Goal: Information Seeking & Learning: Learn about a topic

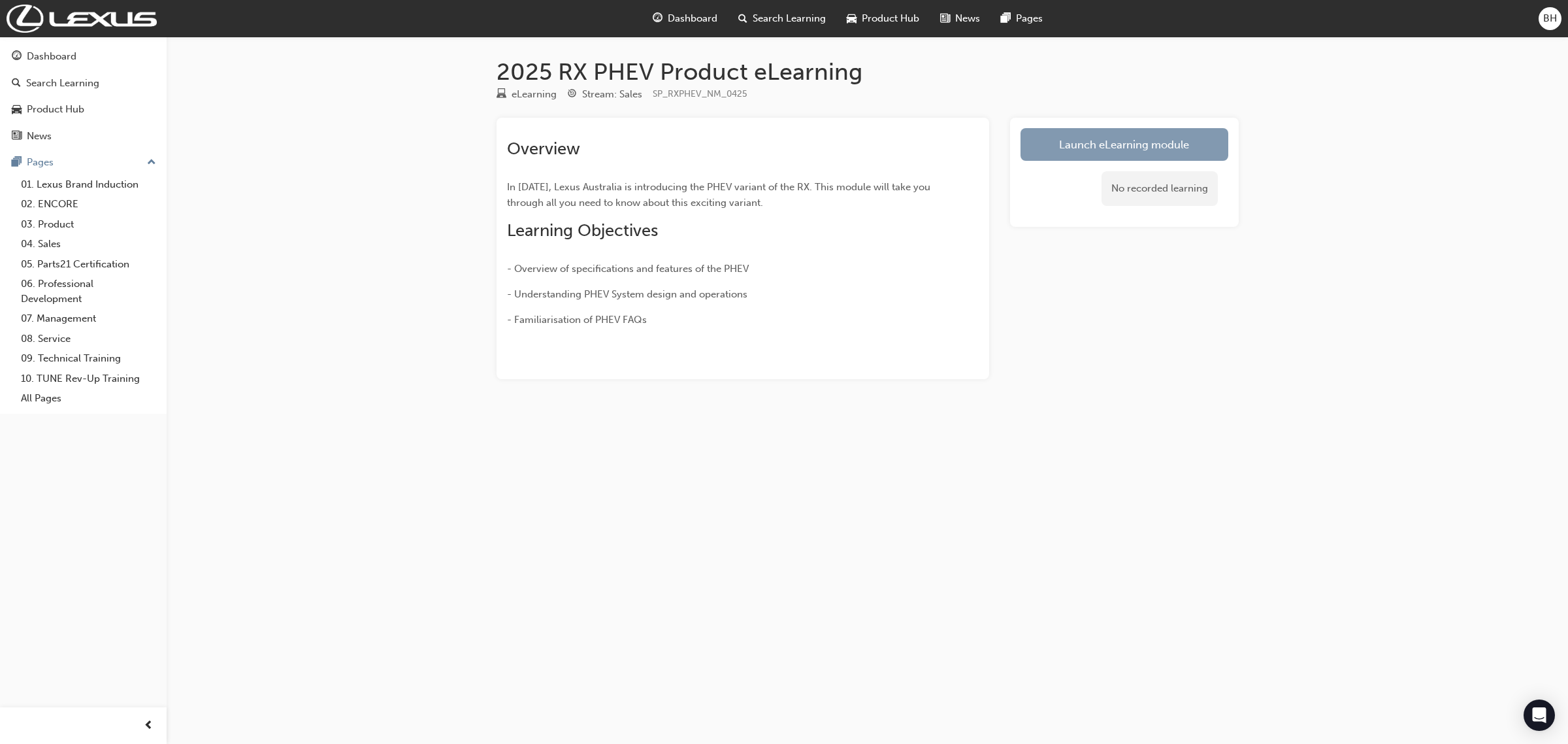
click at [1060, 148] on link "Launch eLearning module" at bounding box center [1124, 145] width 208 height 33
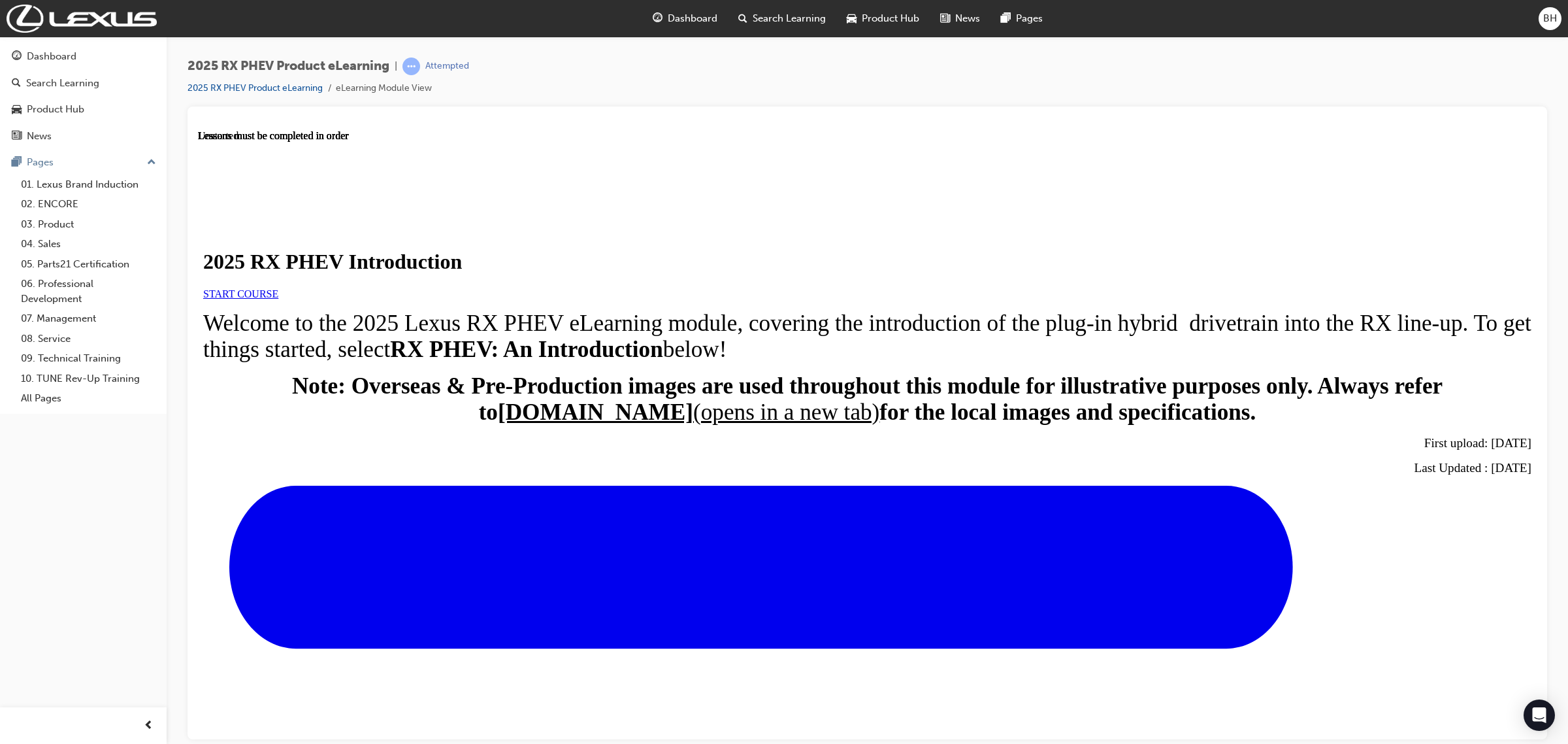
click at [279, 299] on span "START COURSE" at bounding box center [241, 293] width 75 height 11
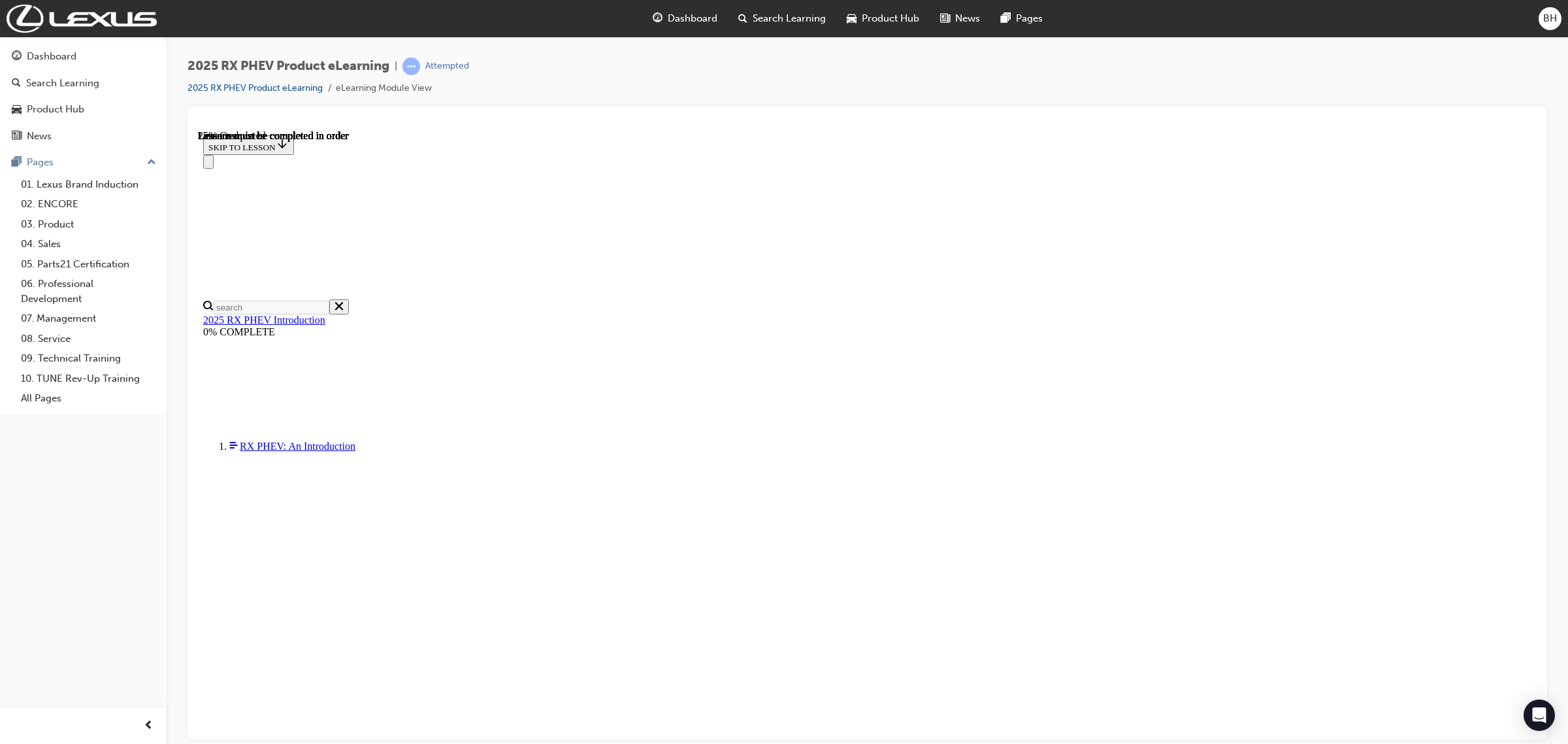
scroll to position [46, 0]
drag, startPoint x: 308, startPoint y: 245, endPoint x: 861, endPoint y: 454, distance: 591.2
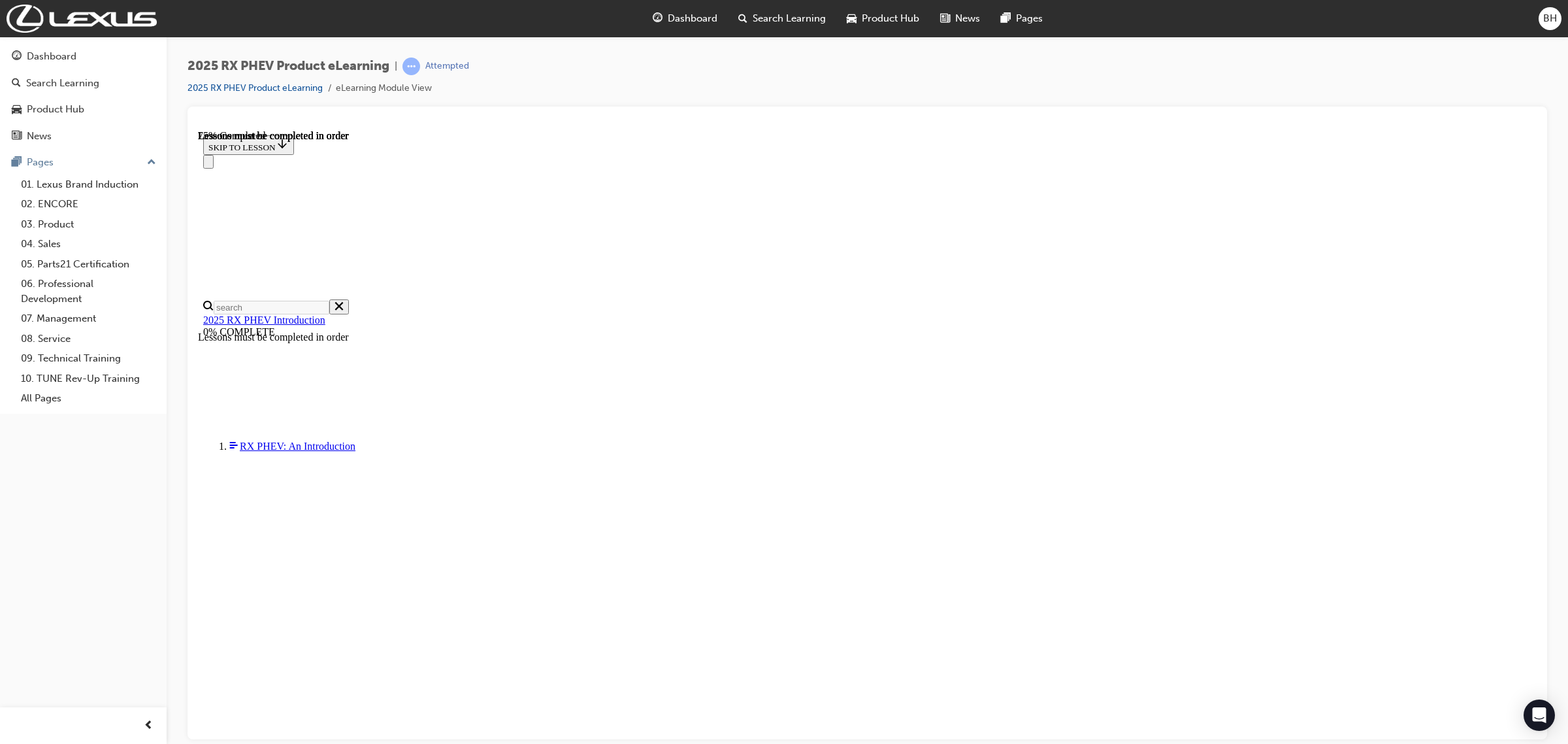
scroll to position [726, 0]
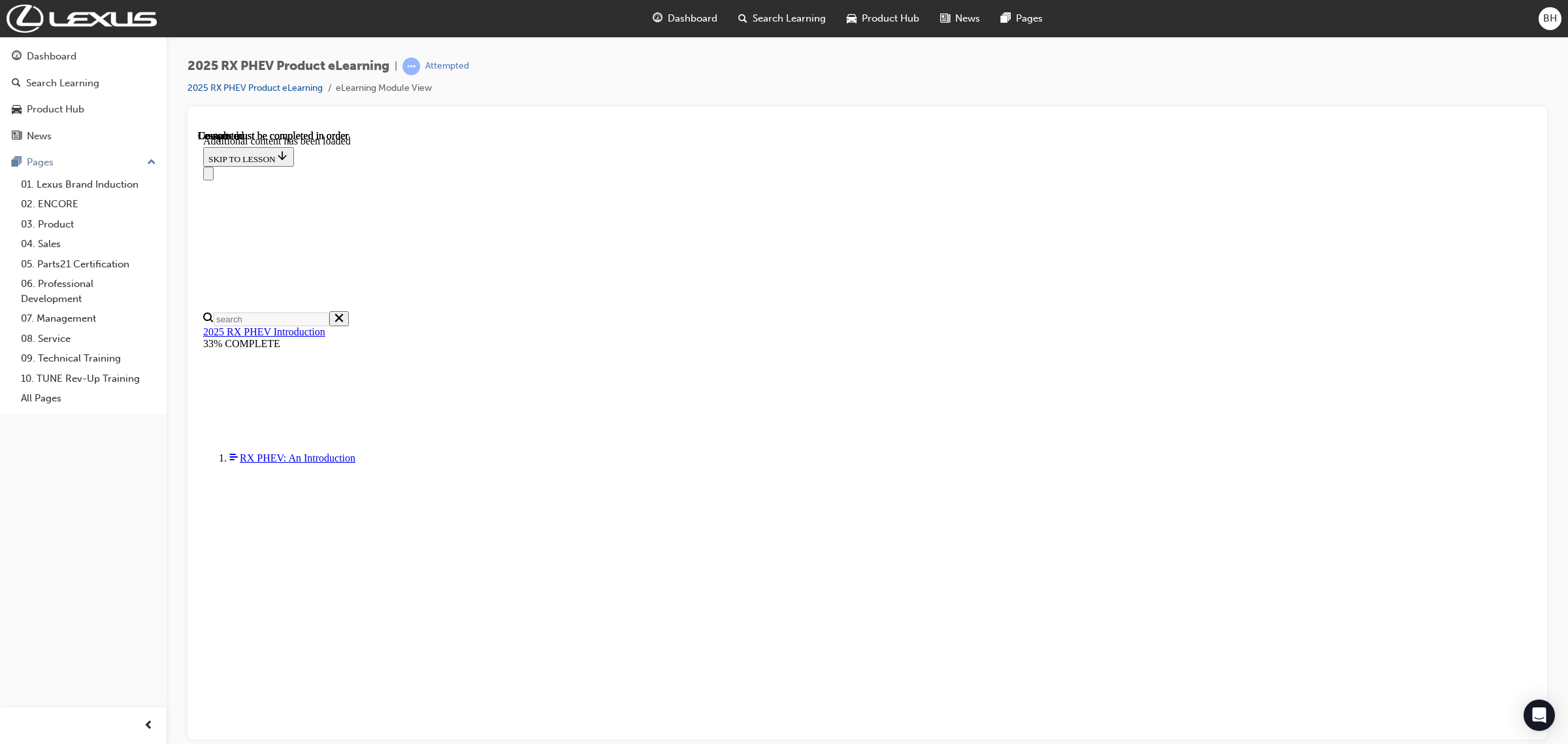
scroll to position [1368, 0]
drag, startPoint x: 938, startPoint y: 715, endPoint x: 694, endPoint y: 605, distance: 267.6
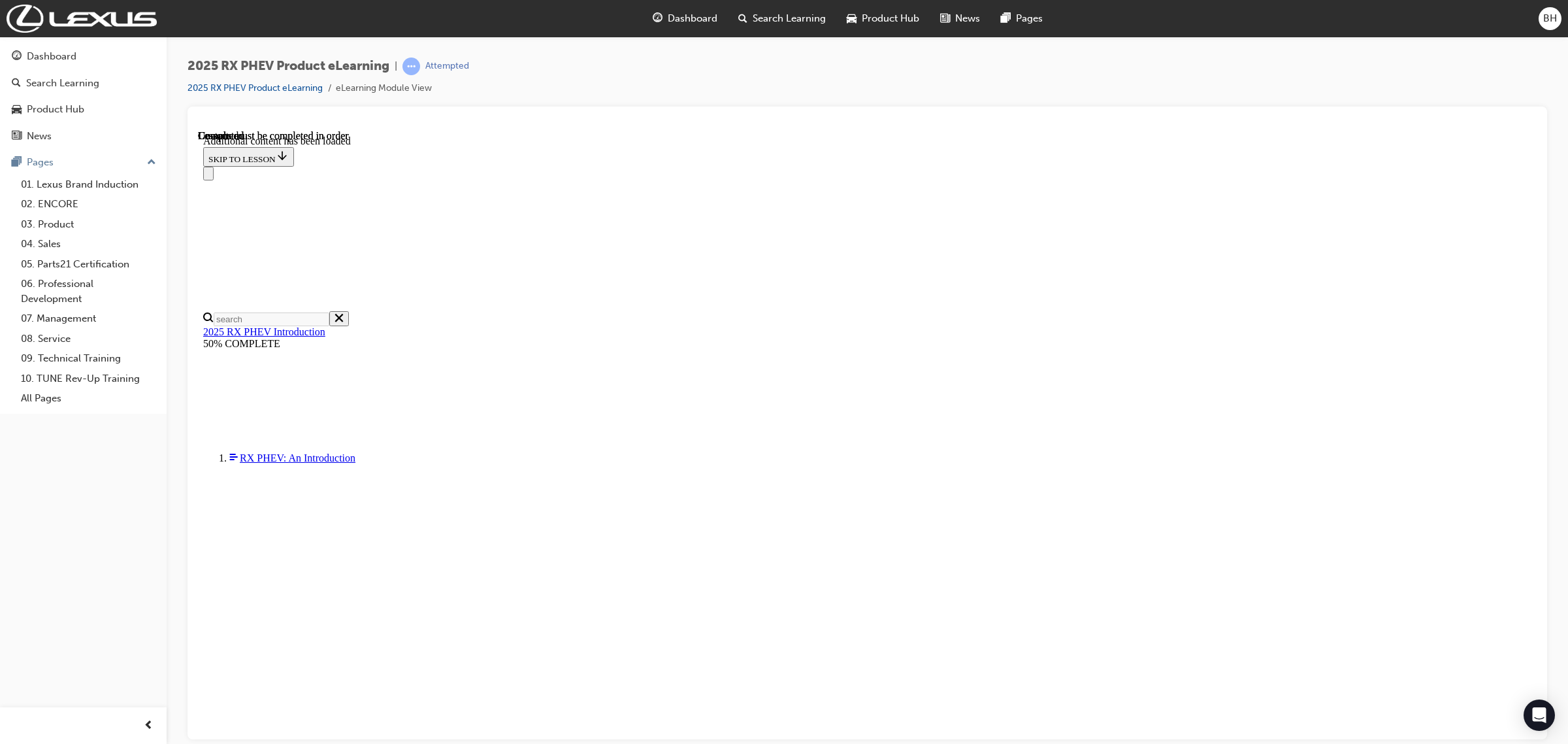
scroll to position [2566, 0]
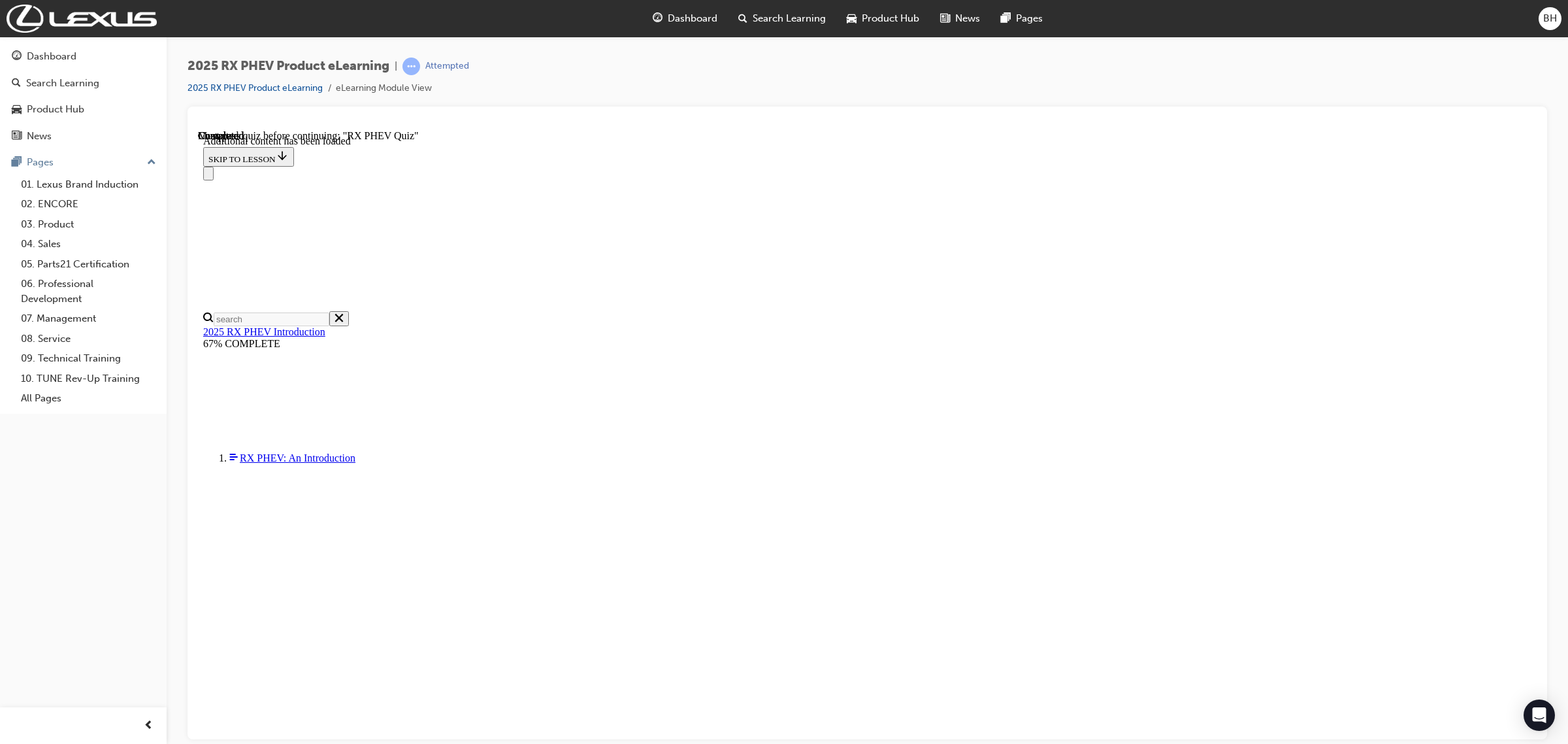
radio input "true"
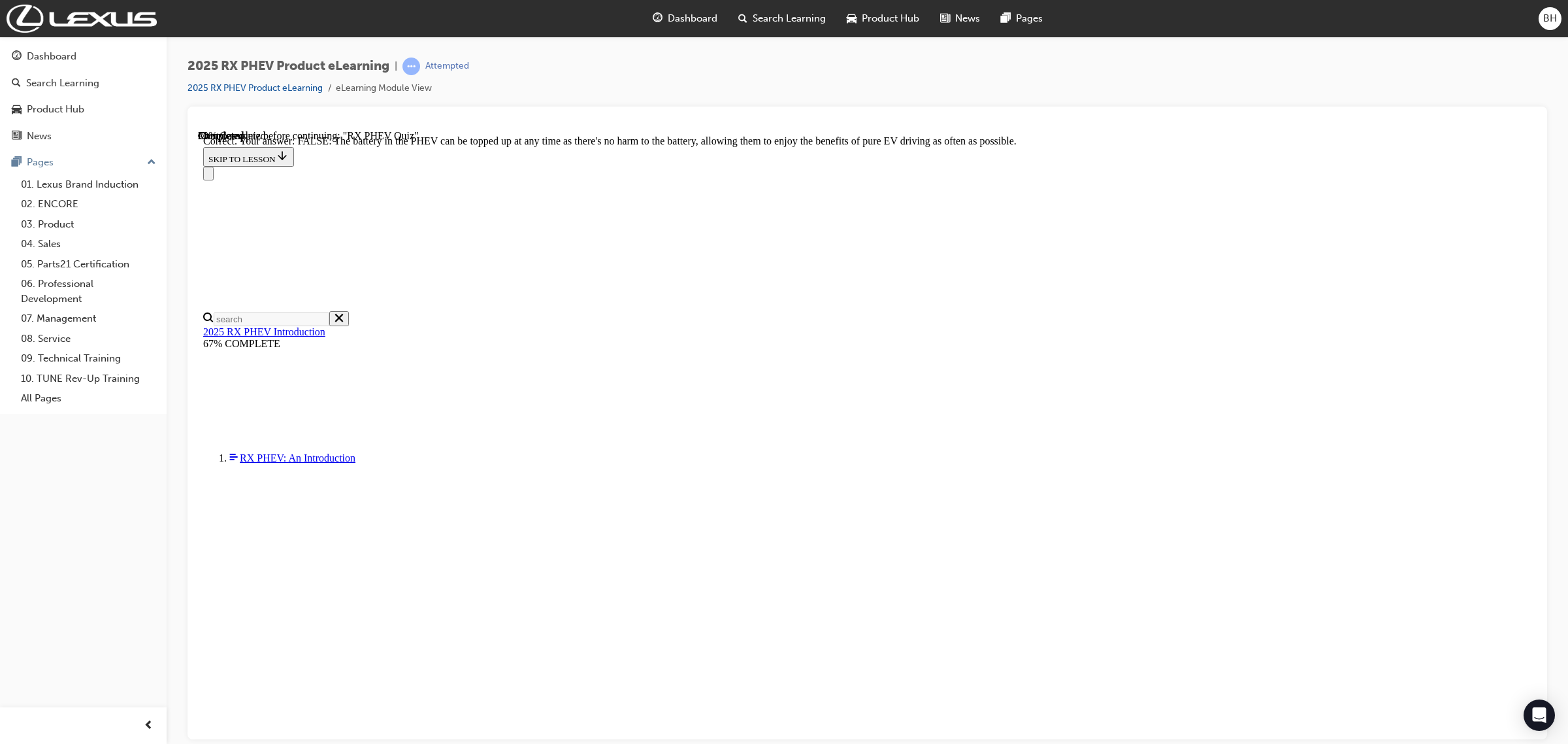
radio input "true"
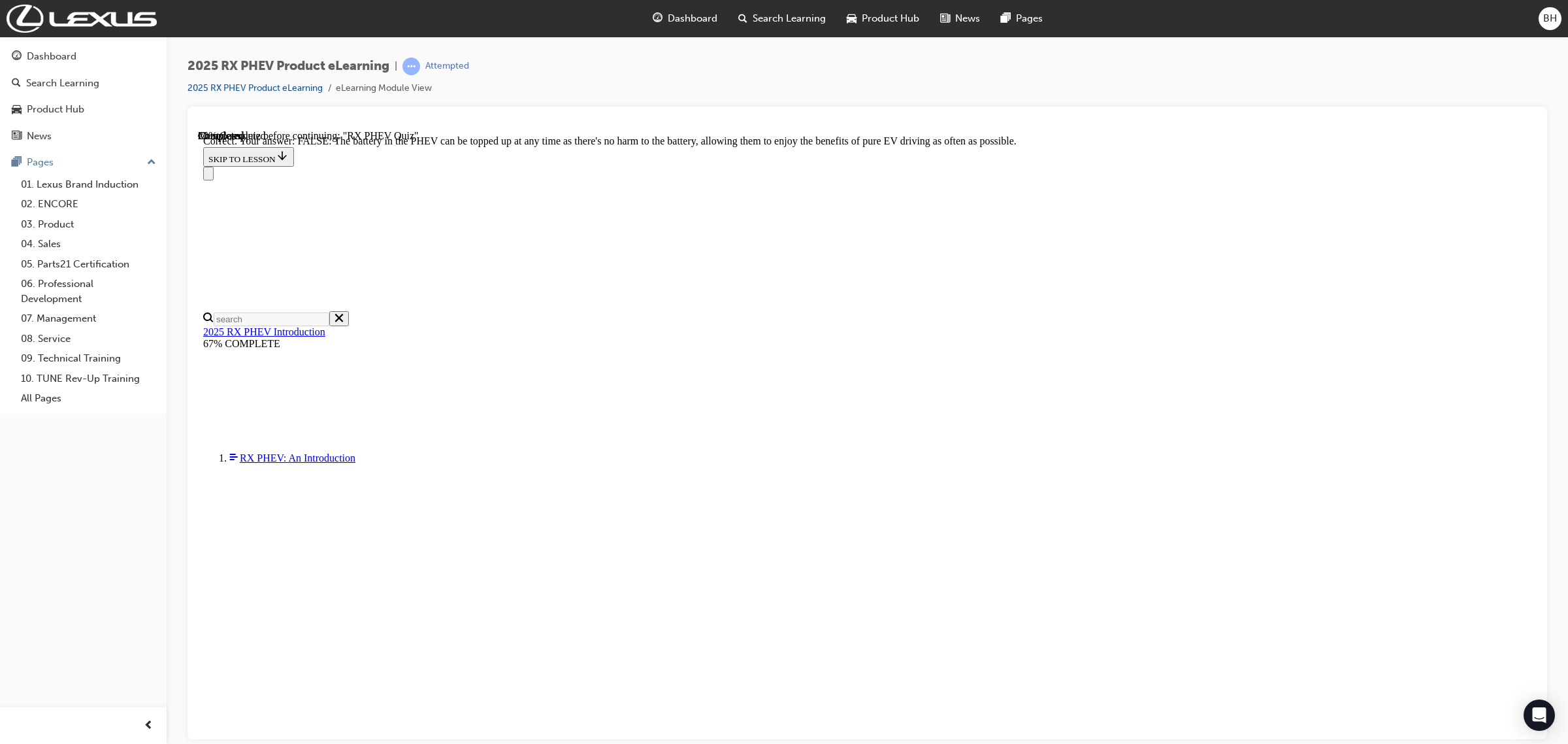
radio input "true"
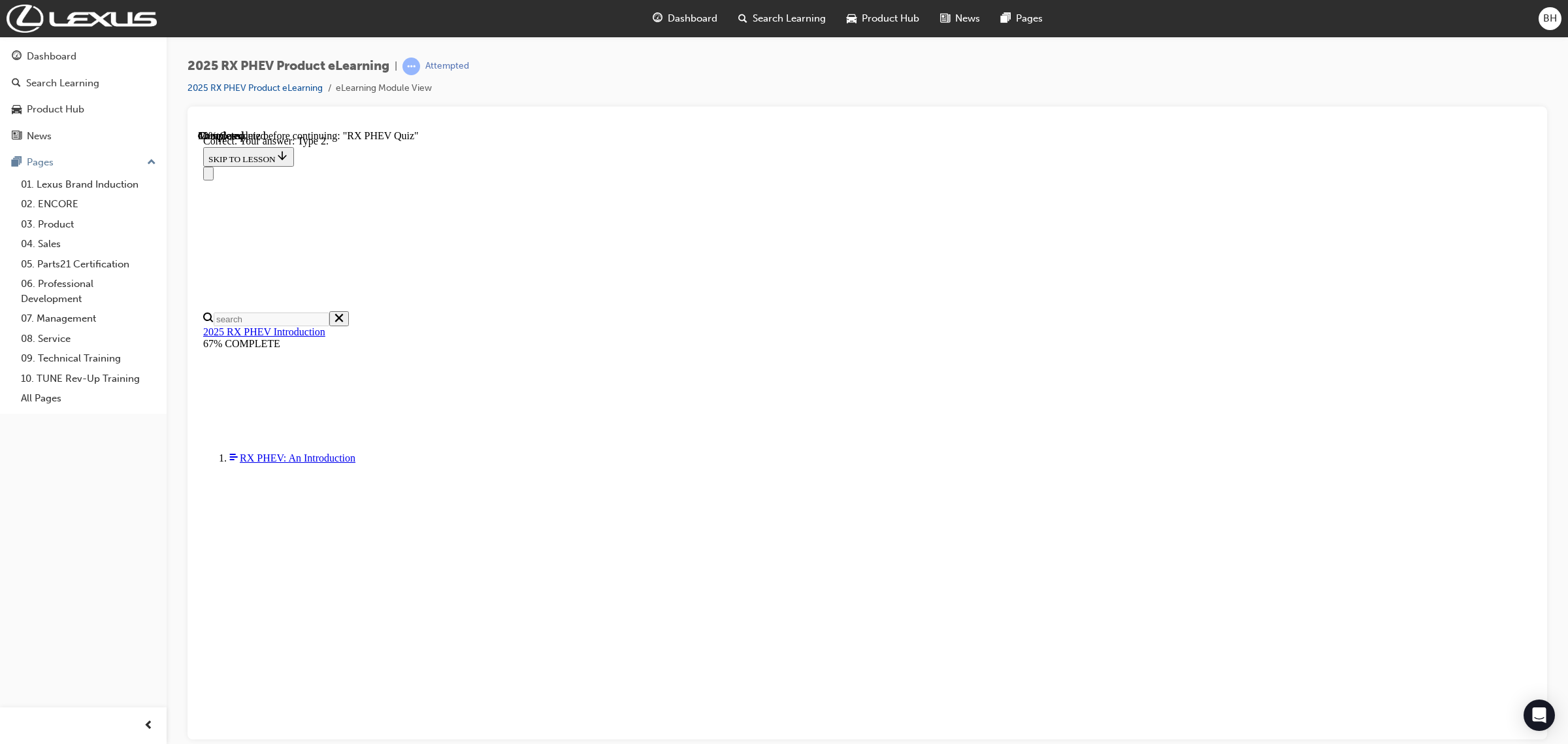
scroll to position [45, 0]
radio input "true"
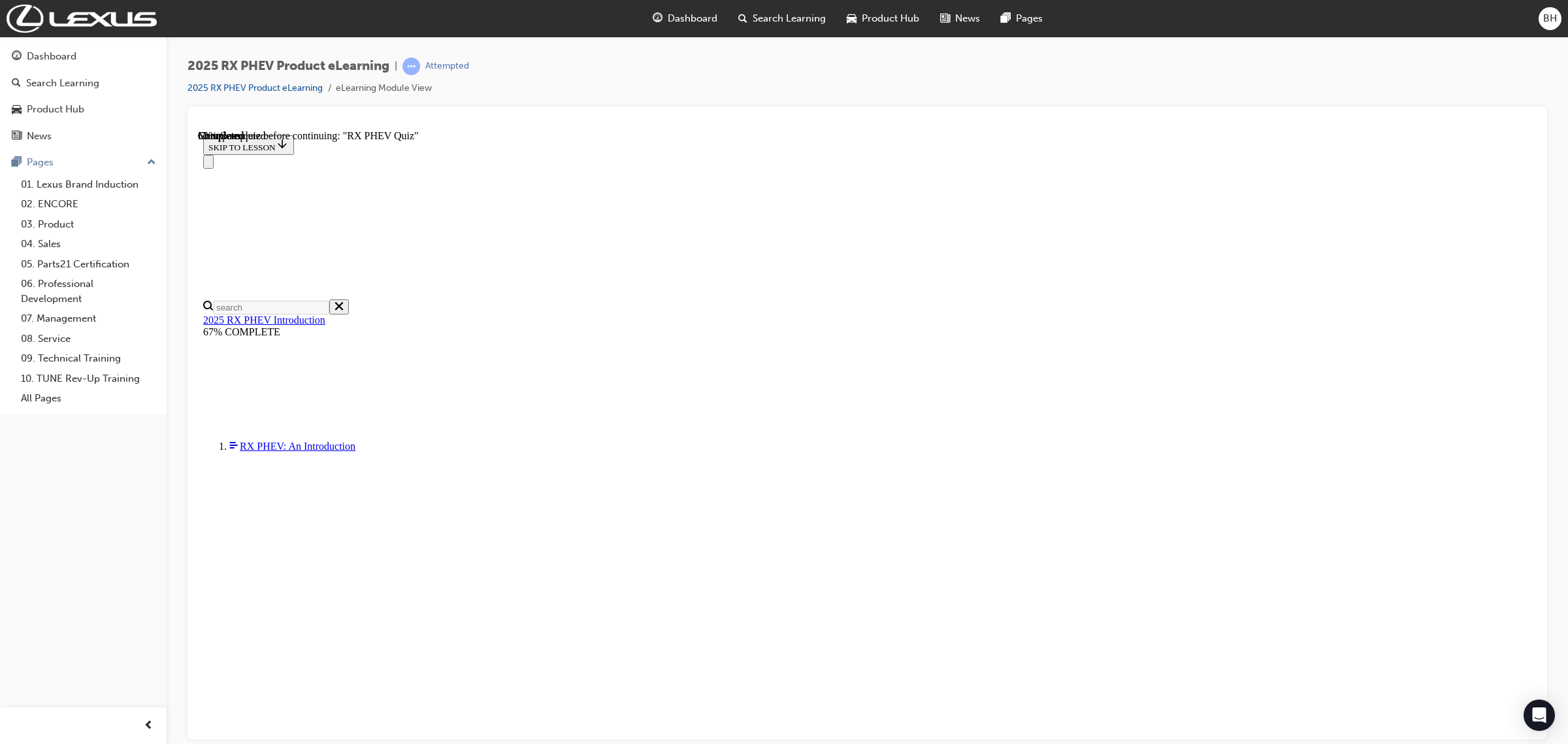
radio input "true"
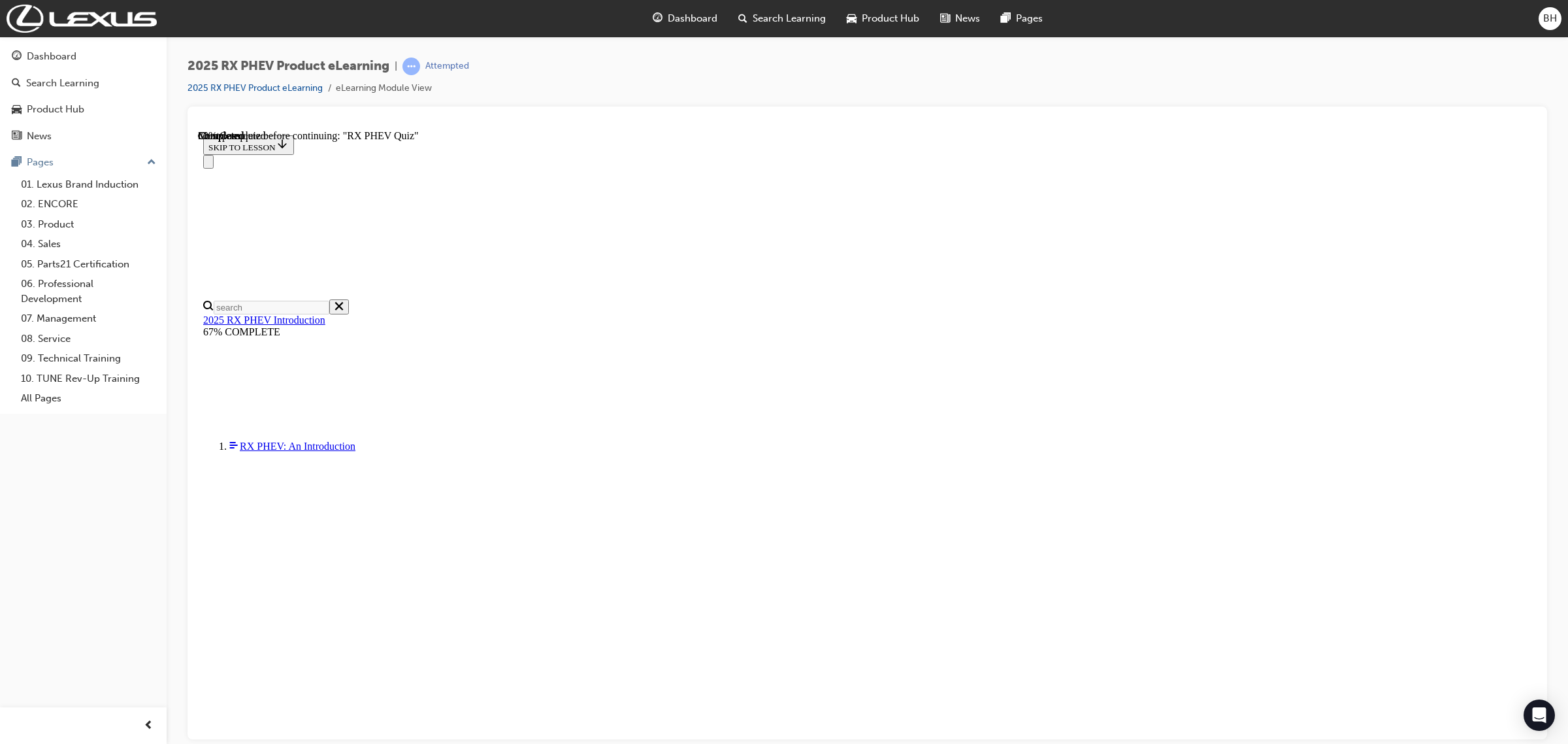
radio input "true"
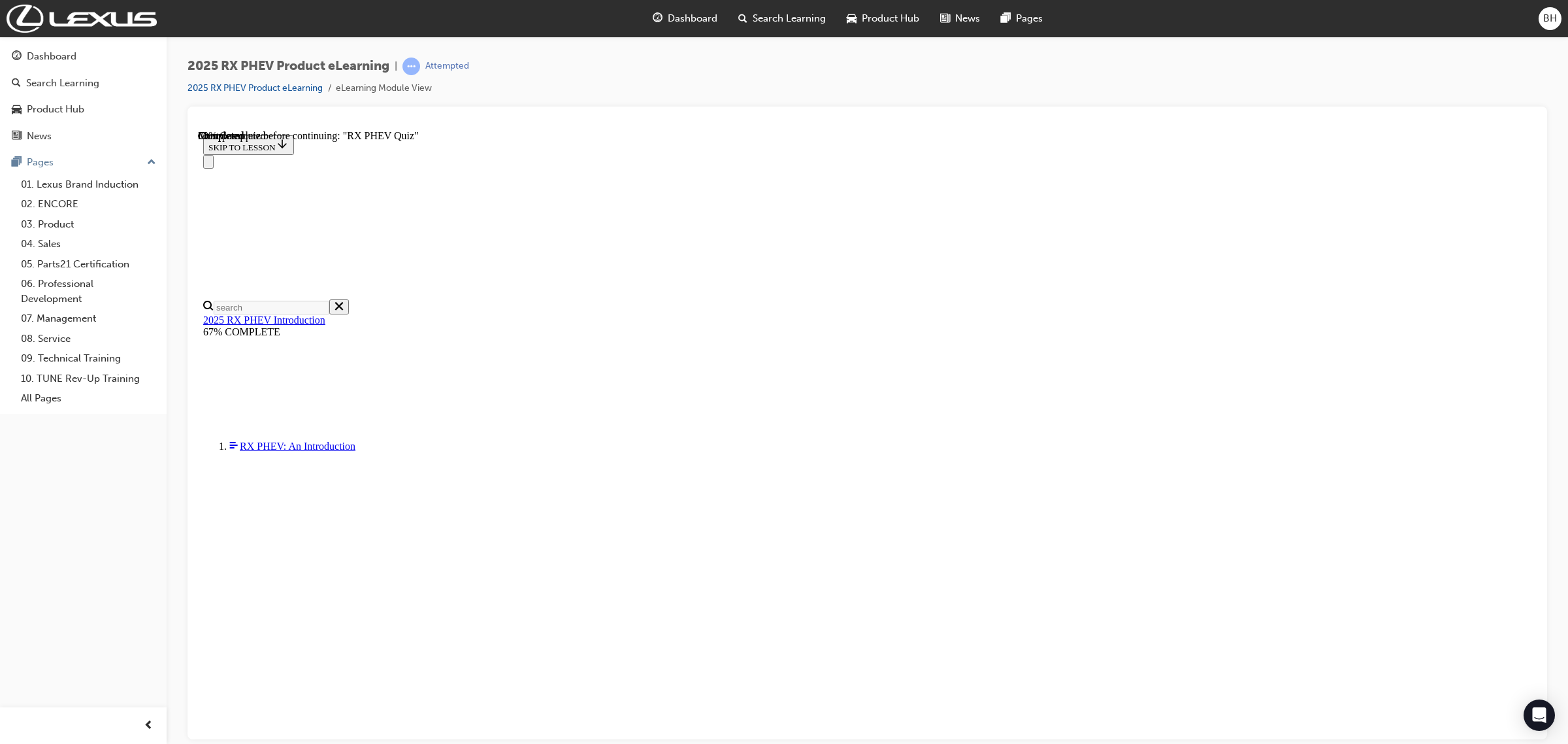
radio input "true"
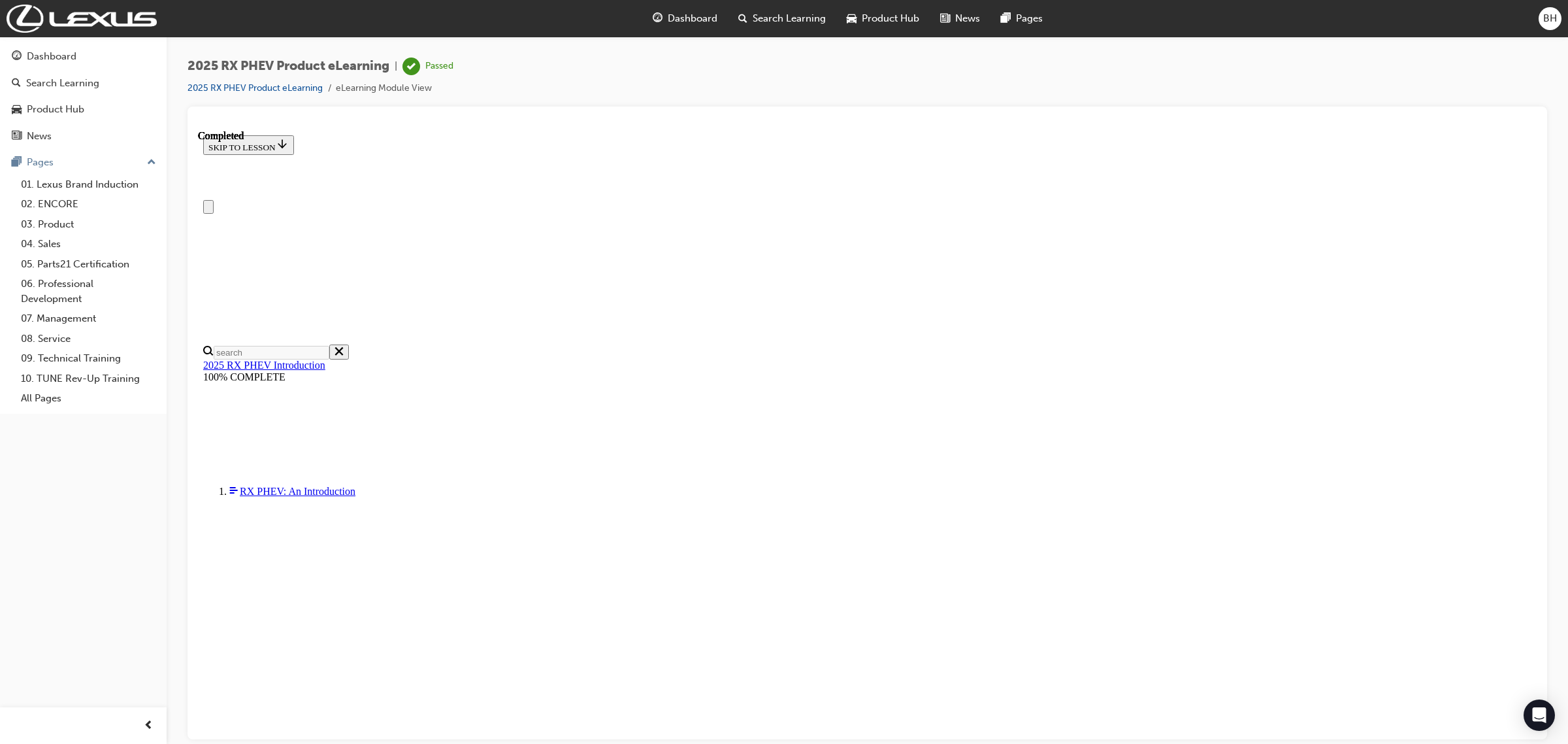
scroll to position [0, 0]
drag, startPoint x: 693, startPoint y: 248, endPoint x: 1045, endPoint y: 248, distance: 352.0
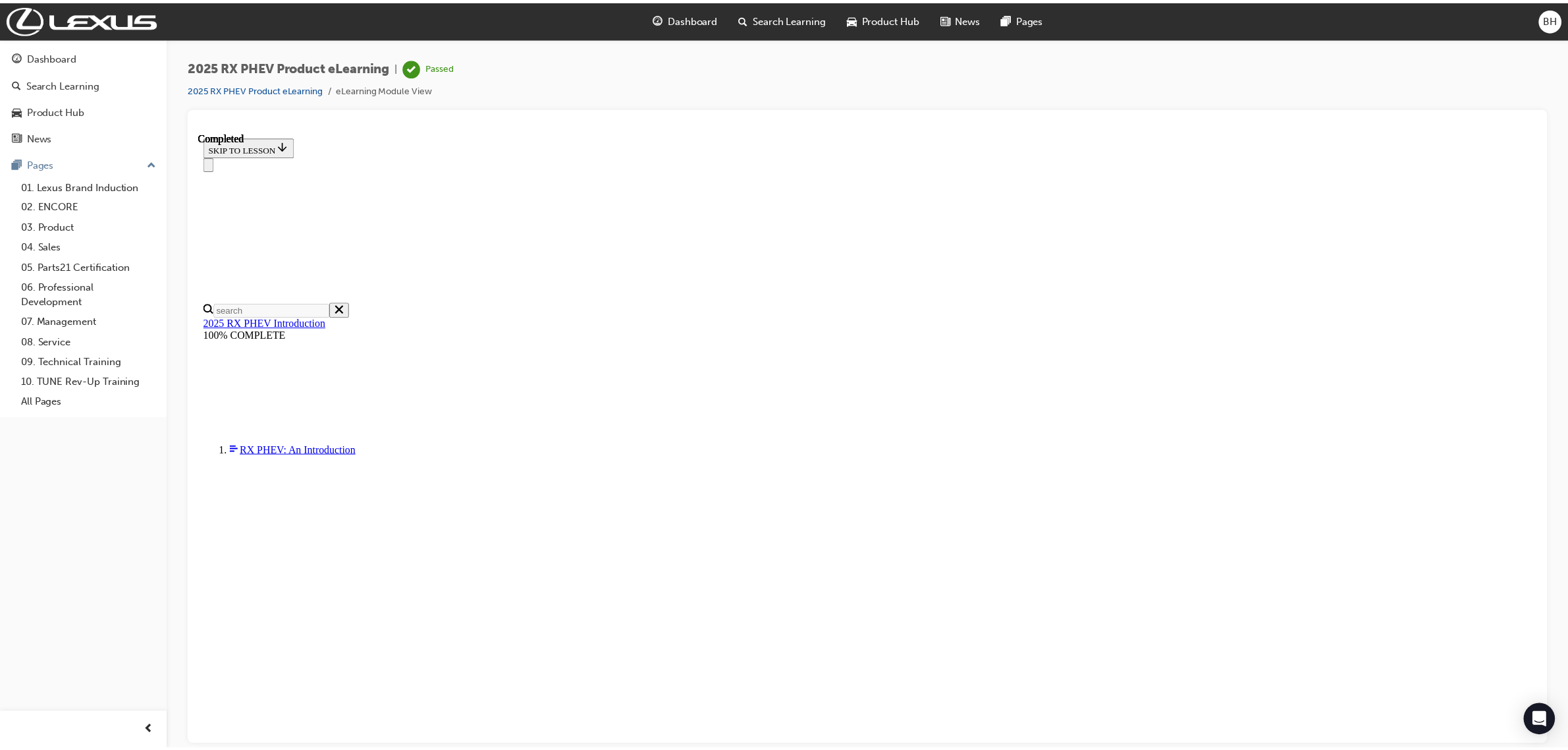
scroll to position [264, 0]
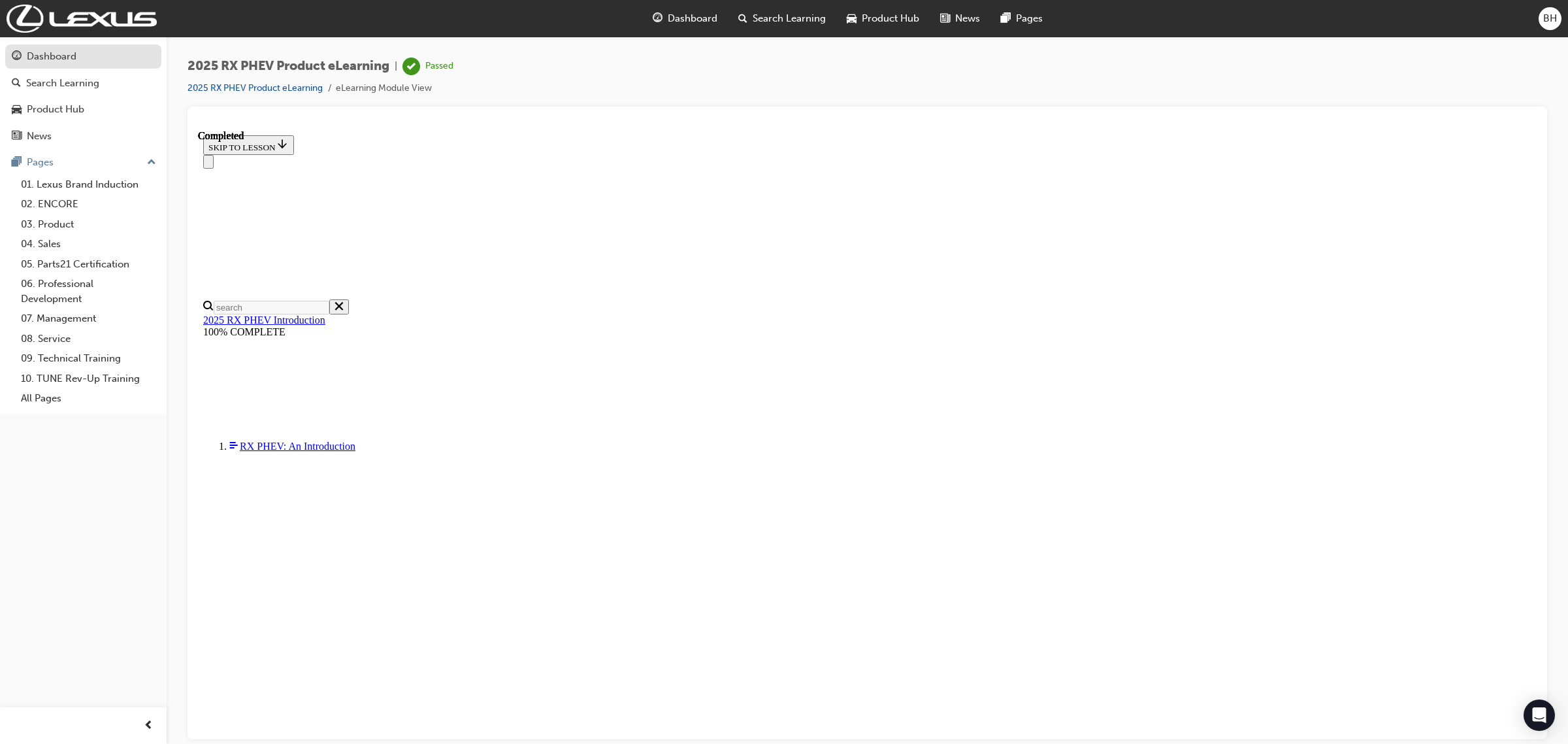
click at [79, 57] on div "Dashboard" at bounding box center [84, 56] width 143 height 16
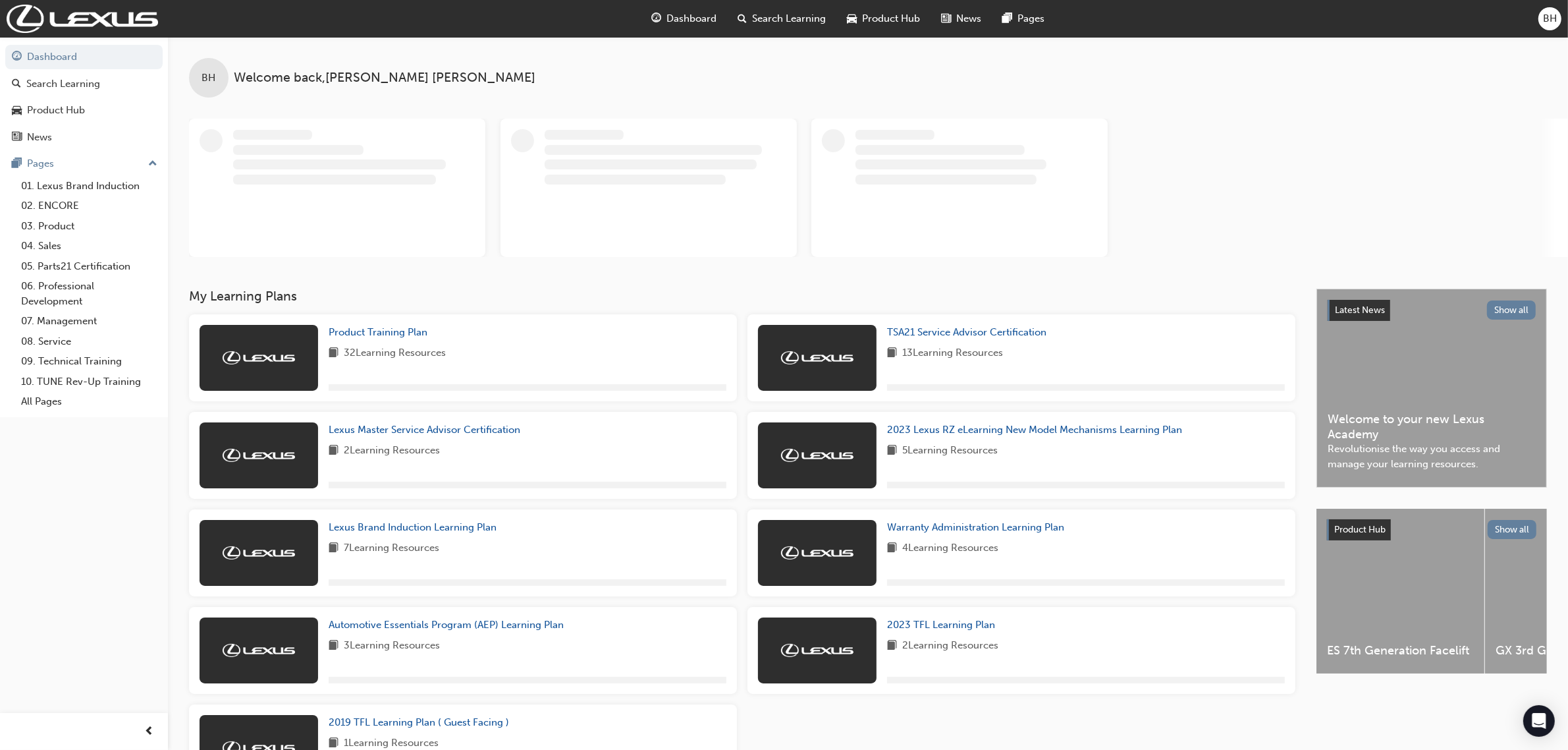
scroll to position [105, 0]
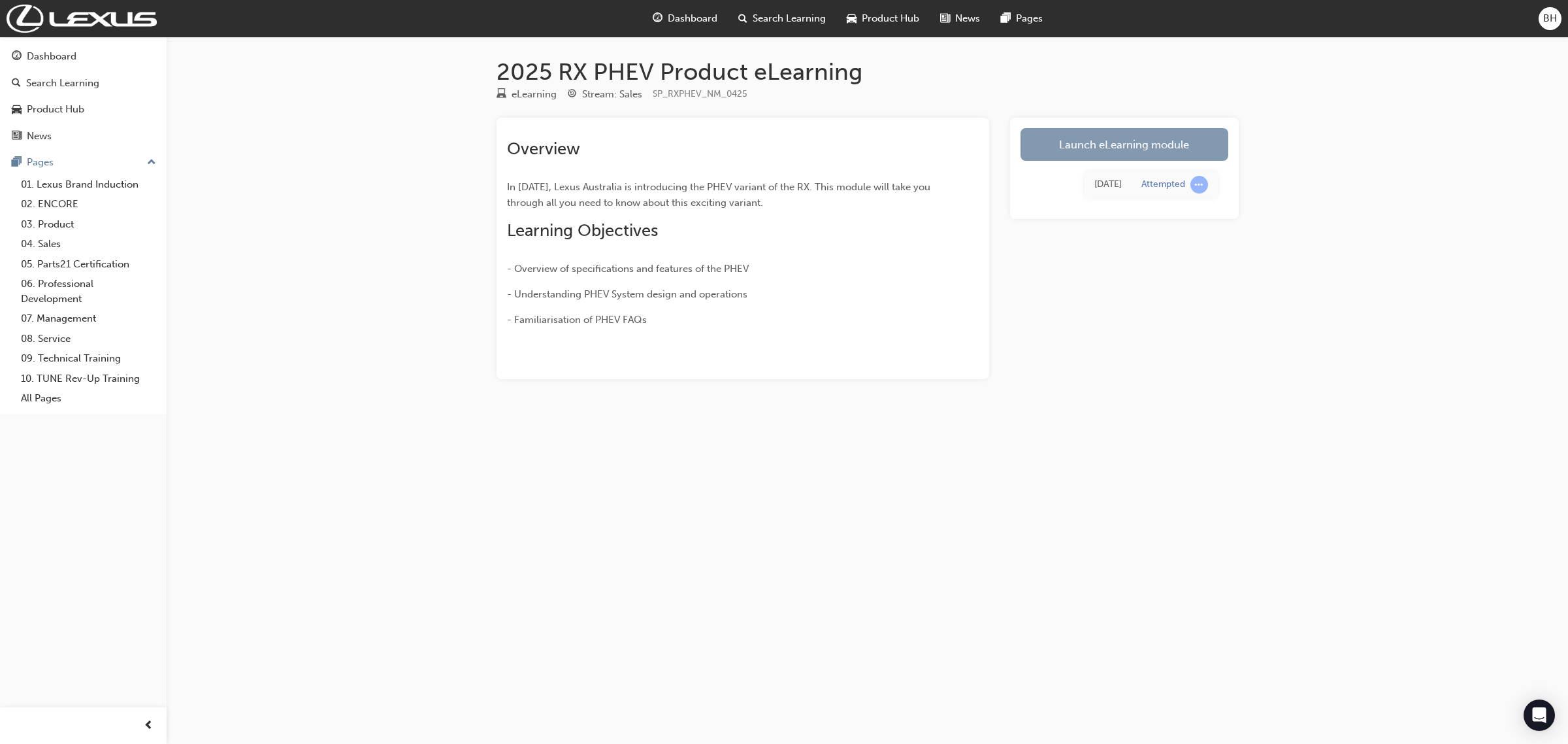
click at [1094, 129] on link "Launch eLearning module" at bounding box center [1124, 145] width 208 height 33
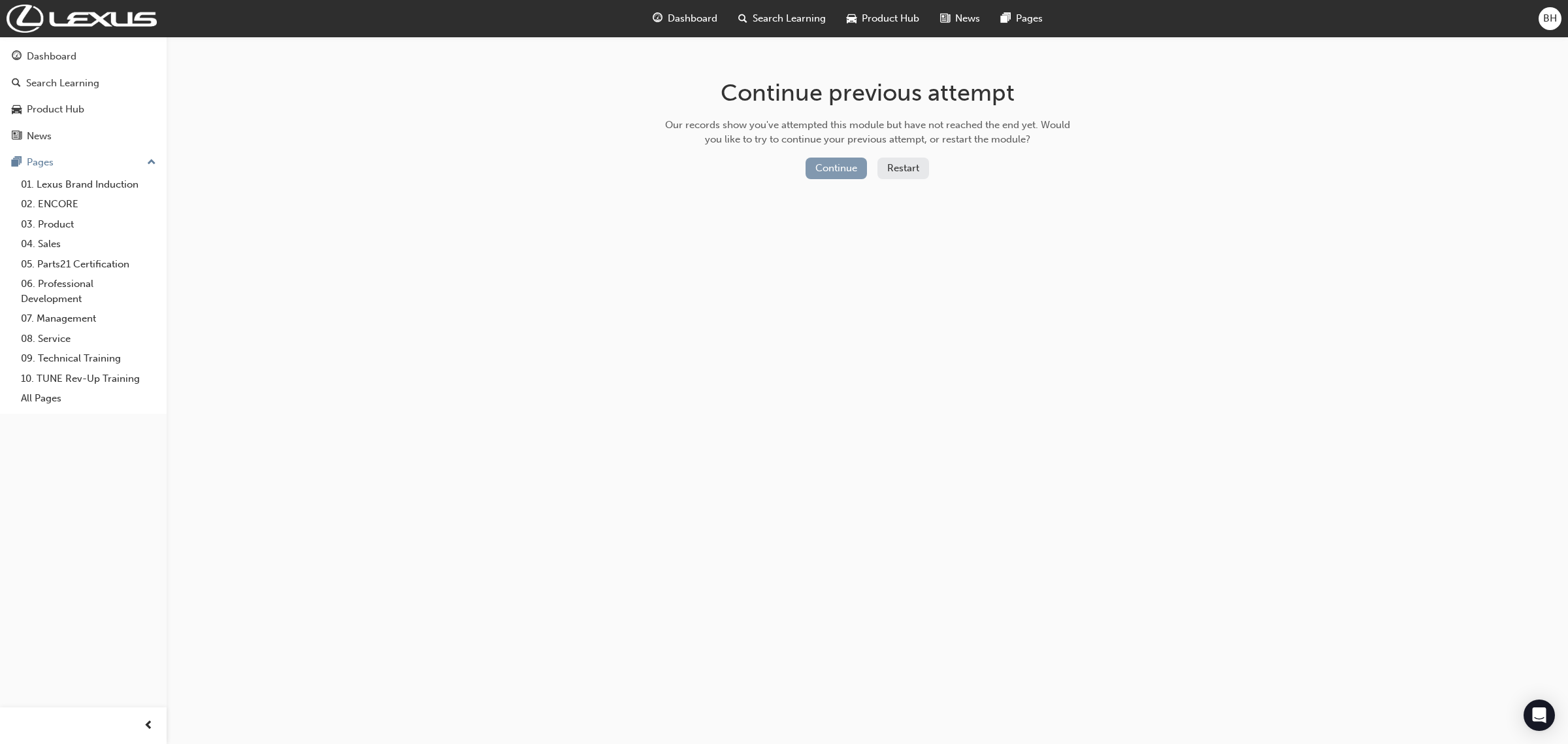
click at [829, 173] on button "Continue" at bounding box center [836, 168] width 62 height 21
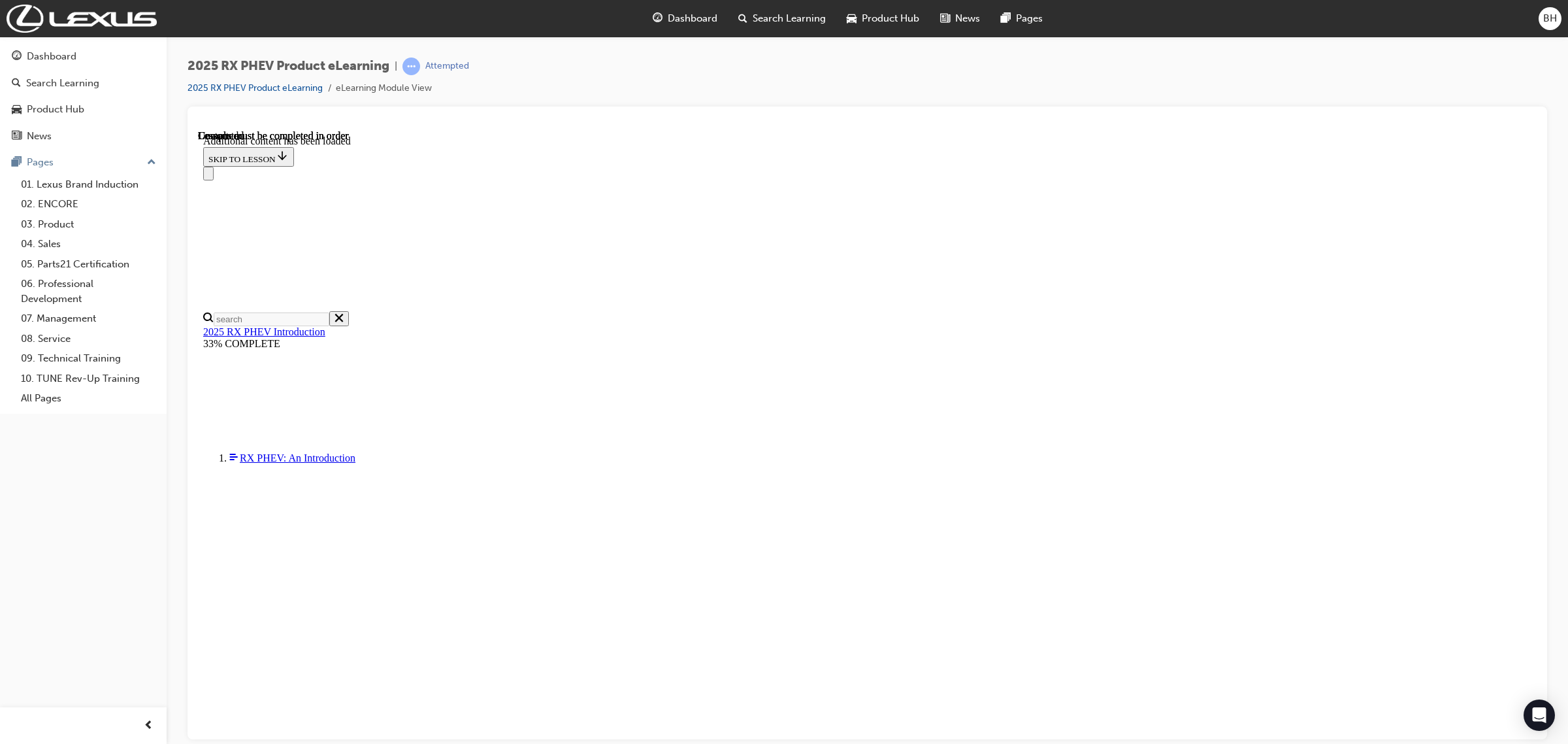
scroll to position [46, 0]
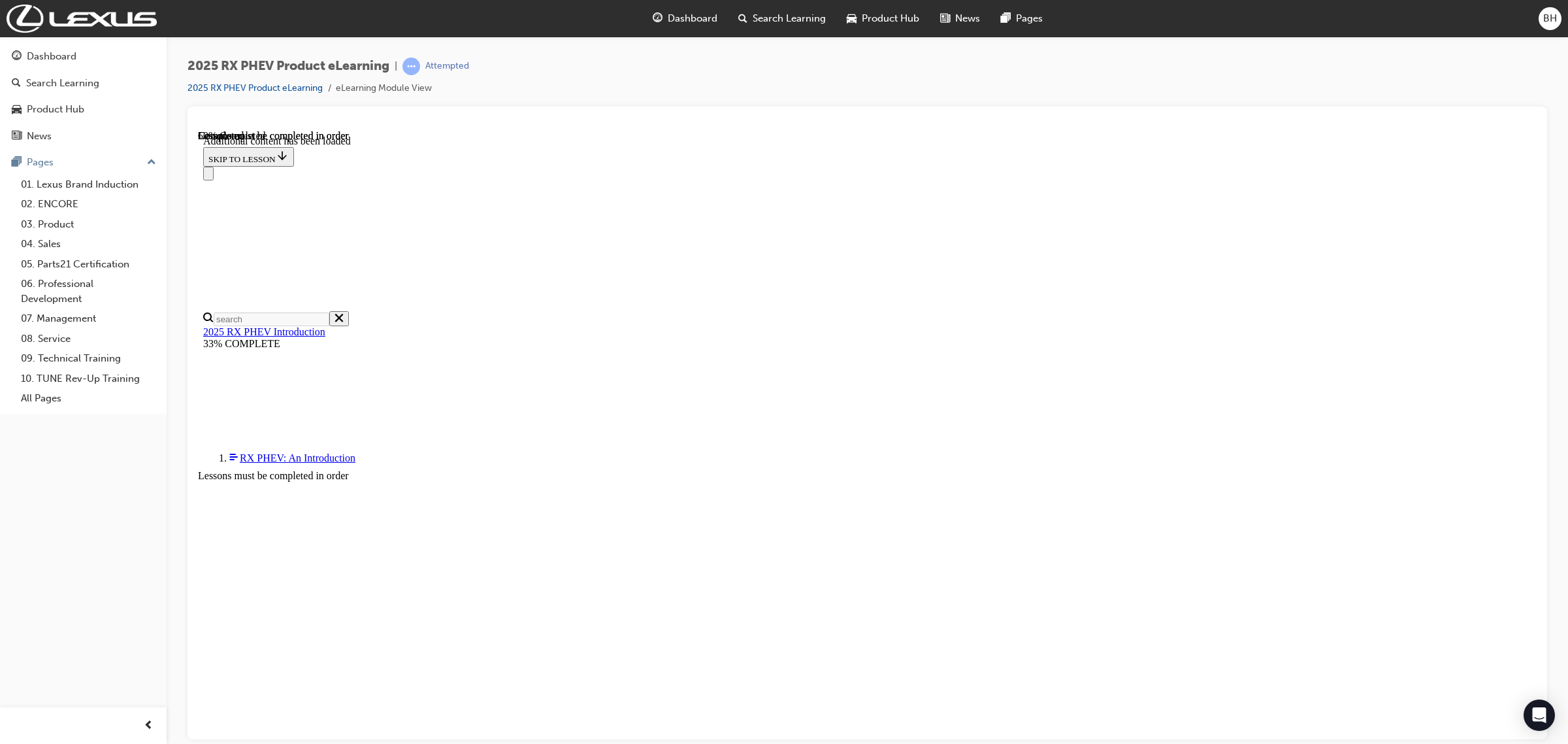
scroll to position [694, 0]
